Goal: Find specific page/section: Find specific page/section

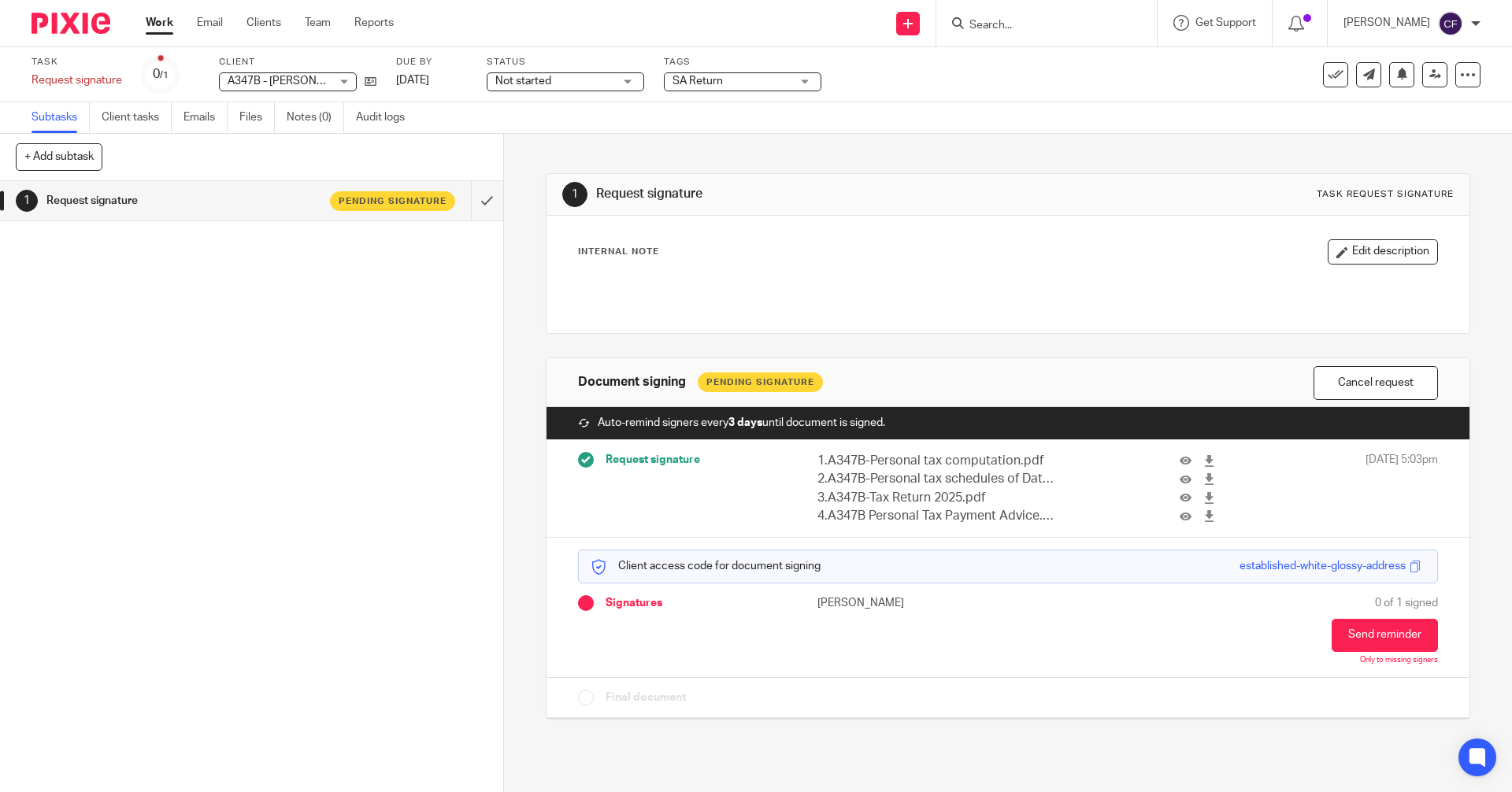
click at [1021, 25] on input "Search" at bounding box center [1038, 26] width 141 height 14
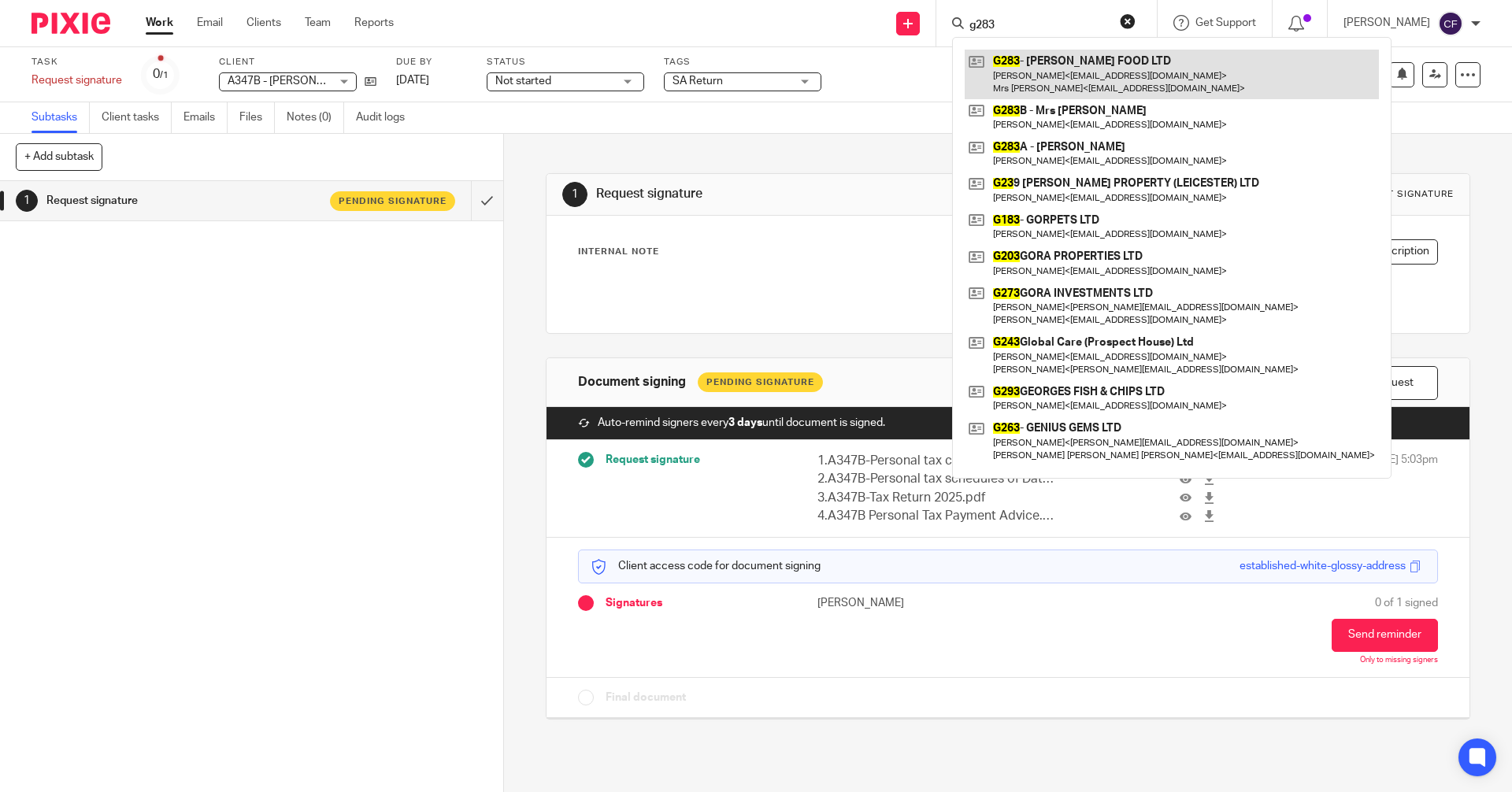
type input "g283"
click at [1061, 82] on link at bounding box center [1171, 73] width 414 height 49
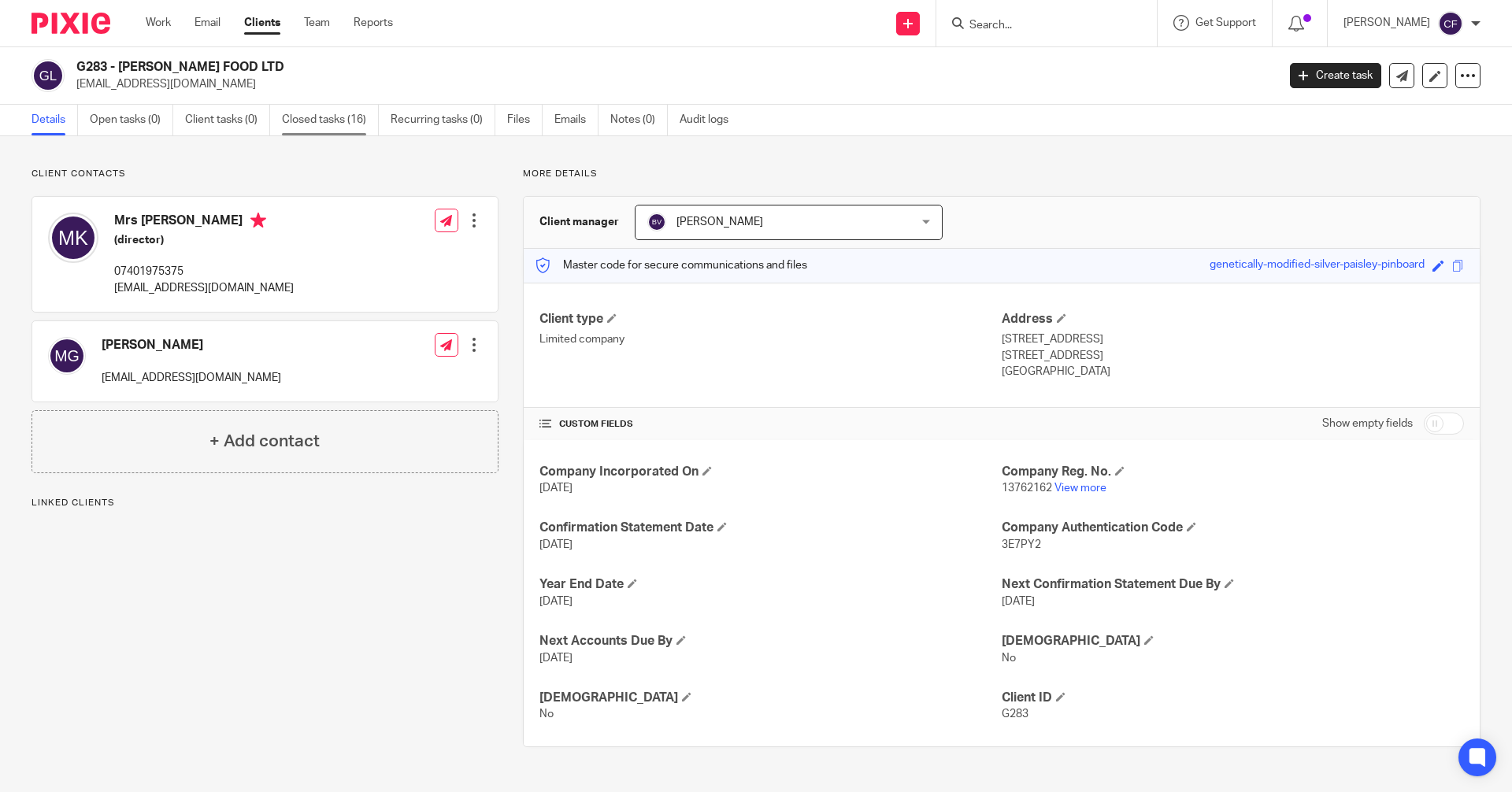
click at [341, 116] on link "Closed tasks (16)" at bounding box center [330, 120] width 97 height 30
